Goal: Transaction & Acquisition: Book appointment/travel/reservation

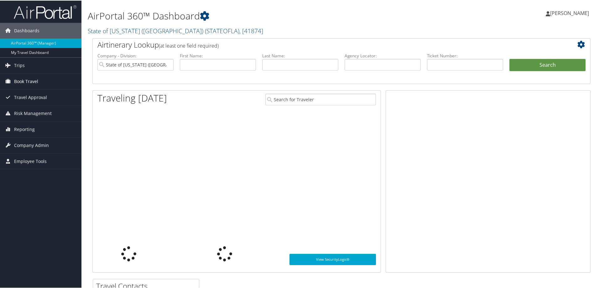
click at [30, 79] on span "Book Travel" at bounding box center [26, 81] width 24 height 16
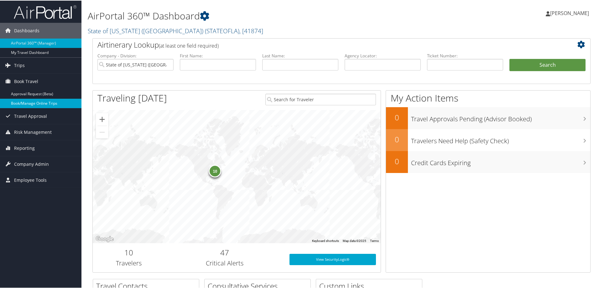
click at [31, 104] on link "Book/Manage Online Trips" at bounding box center [40, 102] width 81 height 9
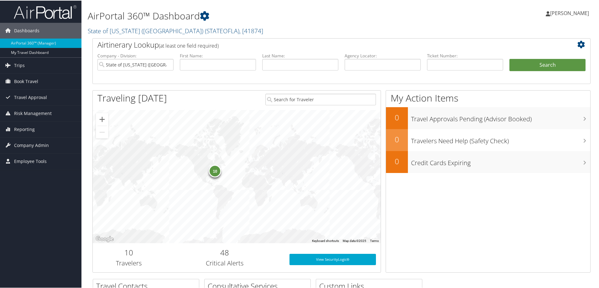
click at [580, 11] on span "[PERSON_NAME]" at bounding box center [569, 12] width 39 height 7
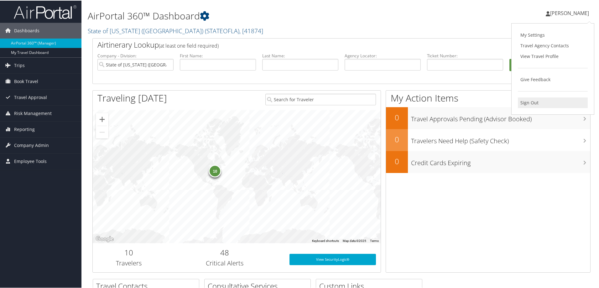
click at [528, 102] on link "Sign Out" at bounding box center [553, 102] width 70 height 11
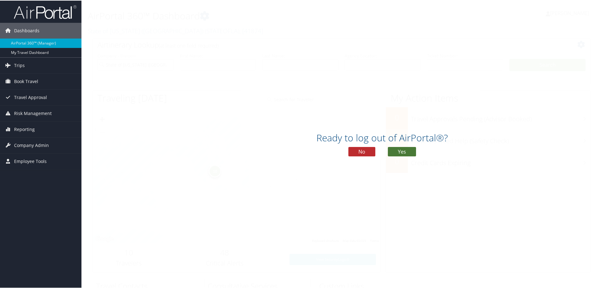
click at [404, 152] on button "Yes" at bounding box center [402, 150] width 28 height 9
